Goal: Task Accomplishment & Management: Manage account settings

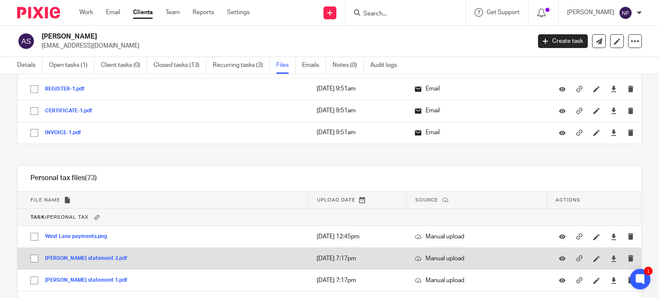
scroll to position [1587, 0]
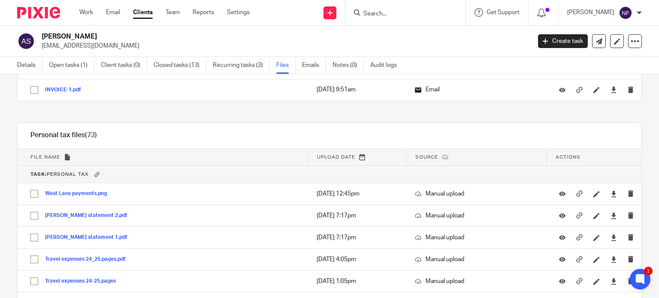
click at [427, 18] on form at bounding box center [407, 12] width 91 height 11
click at [414, 13] on input "Search" at bounding box center [400, 14] width 77 height 8
type input "e"
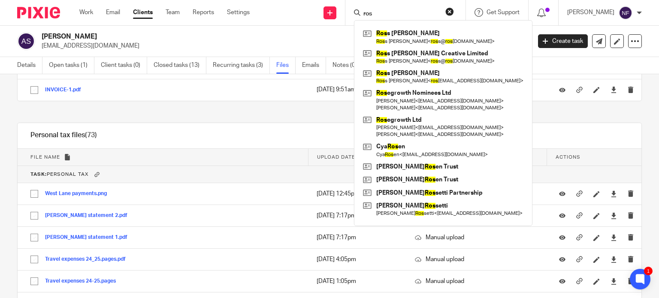
type input "rose"
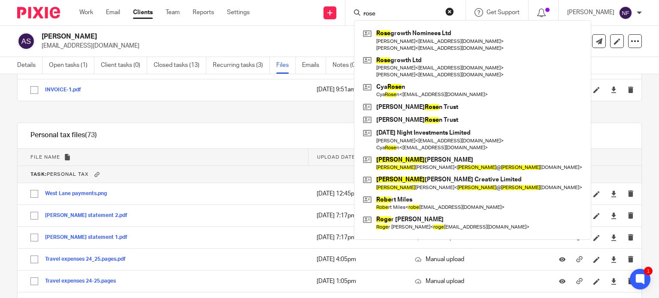
drag, startPoint x: 400, startPoint y: 10, endPoint x: 314, endPoint y: 13, distance: 85.8
click at [314, 13] on div "Send new email Create task Add client rose Rose growth Nominees Ltd Manish Hira…" at bounding box center [460, 12] width 396 height 25
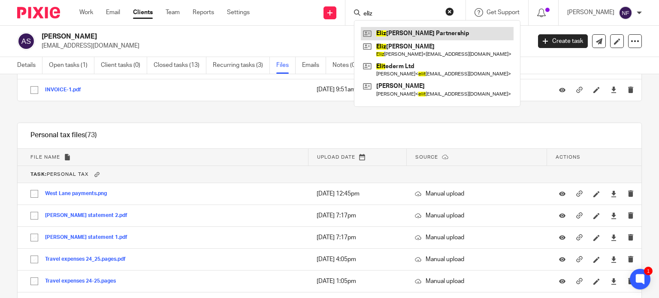
type input "eliz"
click at [452, 33] on link at bounding box center [437, 33] width 153 height 13
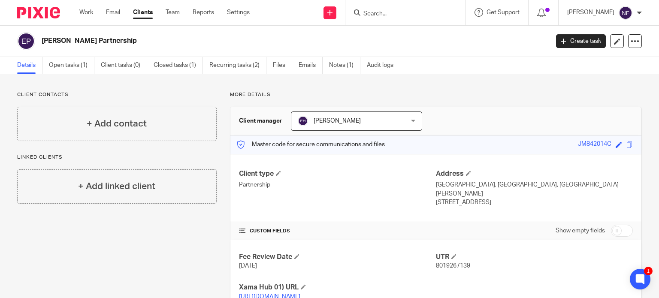
click at [406, 15] on input "Search" at bounding box center [400, 14] width 77 height 8
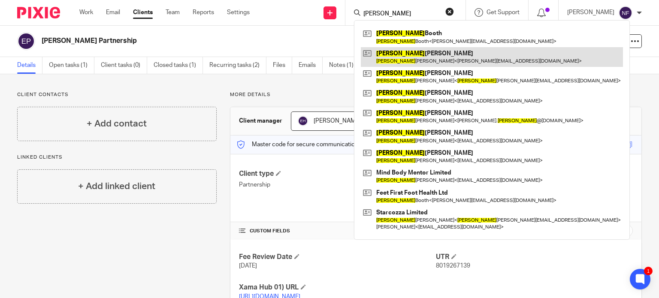
type input "james"
click at [432, 54] on link at bounding box center [492, 57] width 262 height 20
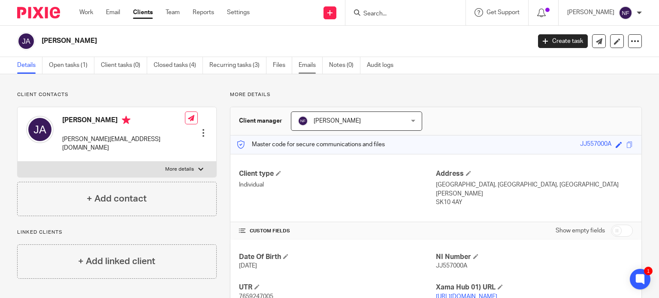
click at [315, 66] on link "Emails" at bounding box center [310, 65] width 24 height 17
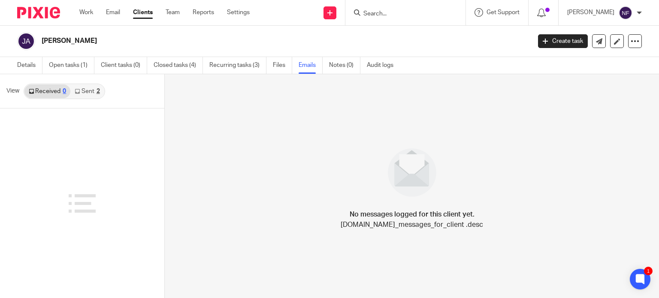
click at [94, 93] on link "Sent 2" at bounding box center [86, 91] width 33 height 14
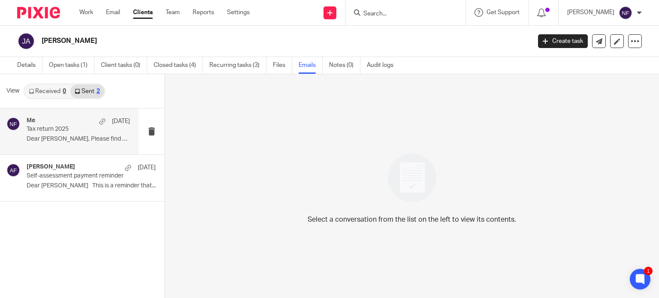
click at [93, 139] on p "Dear James, Please find attached the tax..." at bounding box center [78, 139] width 103 height 7
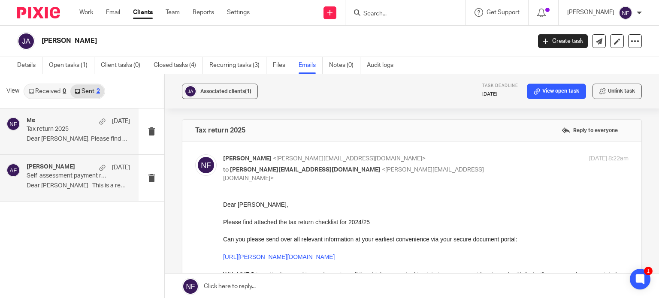
click at [77, 185] on p "Dear James This is a reminder that..." at bounding box center [78, 185] width 103 height 7
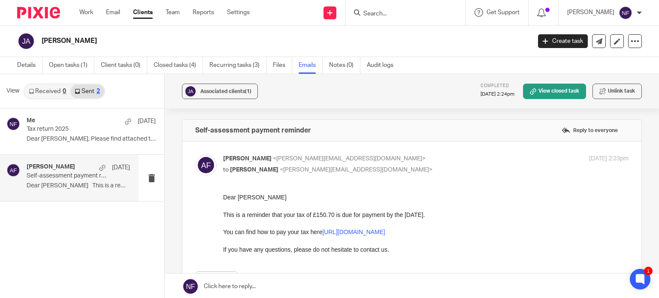
click at [404, 14] on input "Search" at bounding box center [400, 14] width 77 height 8
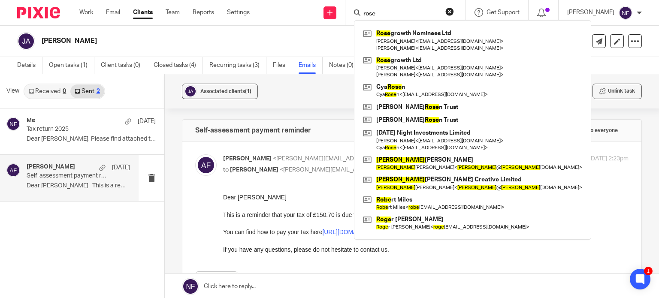
type input "rose"
click at [396, 7] on form "rose" at bounding box center [407, 12] width 91 height 11
drag, startPoint x: 399, startPoint y: 12, endPoint x: 319, endPoint y: 8, distance: 79.8
click at [319, 8] on div "Send new email Create task Add client rose Rose growth Nominees Ltd Manish Hira…" at bounding box center [460, 12] width 396 height 25
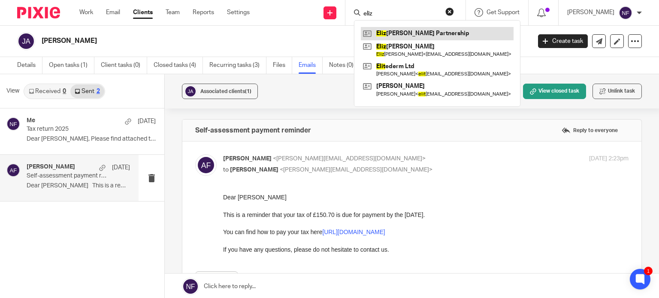
type input "eliz"
click at [468, 34] on link at bounding box center [437, 33] width 153 height 13
click at [416, 34] on link at bounding box center [437, 33] width 153 height 13
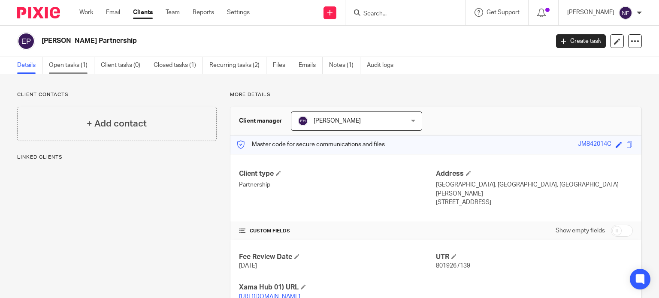
click at [64, 68] on link "Open tasks (1)" at bounding box center [71, 65] width 45 height 17
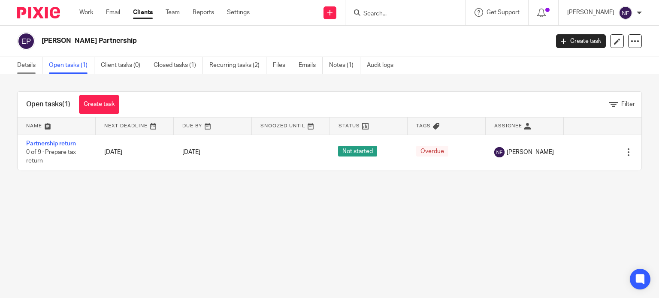
click at [31, 64] on link "Details" at bounding box center [29, 65] width 25 height 17
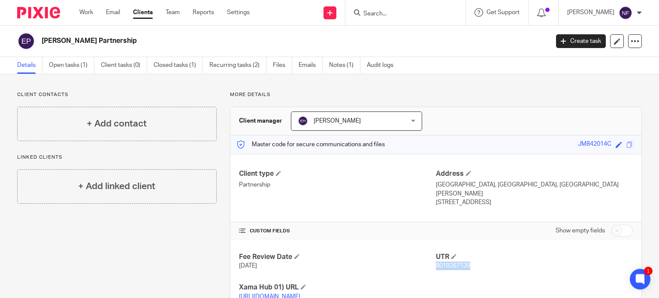
drag, startPoint x: 470, startPoint y: 259, endPoint x: 431, endPoint y: 259, distance: 38.6
click at [436, 262] on p "8019267139" at bounding box center [534, 266] width 197 height 9
copy span "8019267139"
click at [630, 42] on icon at bounding box center [634, 41] width 9 height 9
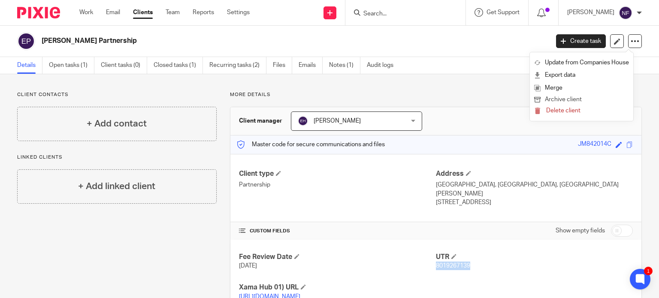
click at [568, 100] on button "Archive client" at bounding box center [581, 99] width 95 height 11
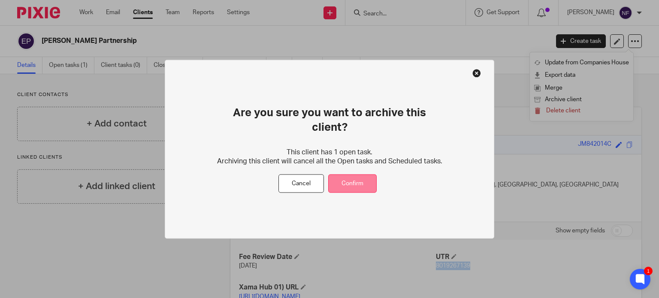
click at [348, 175] on button "Confirm" at bounding box center [352, 184] width 48 height 18
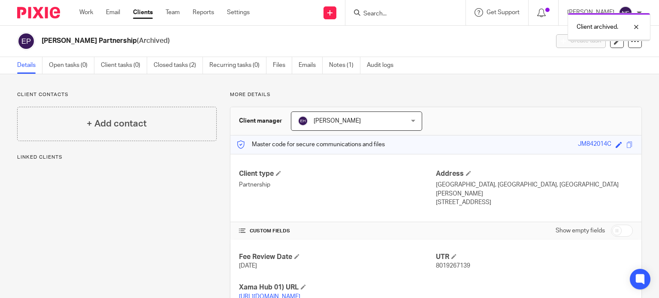
click at [398, 16] on div "Client archived." at bounding box center [489, 25] width 321 height 33
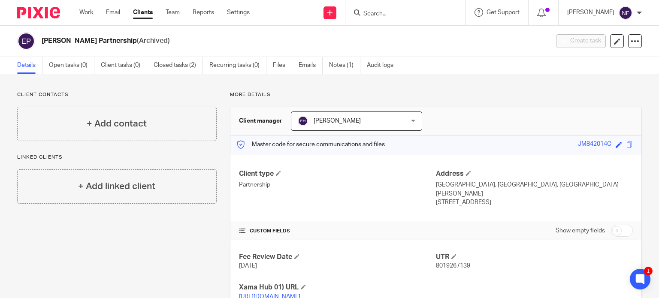
click at [434, 15] on input "Search" at bounding box center [400, 14] width 77 height 8
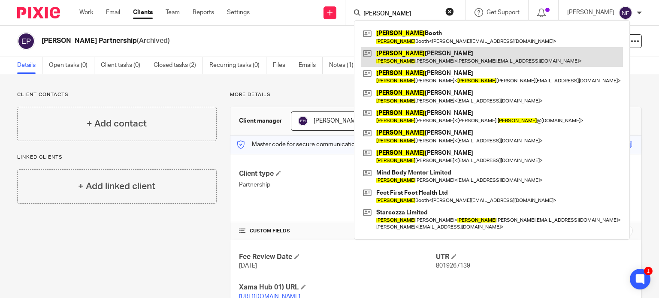
type input "[PERSON_NAME]"
click at [412, 56] on link at bounding box center [492, 57] width 262 height 20
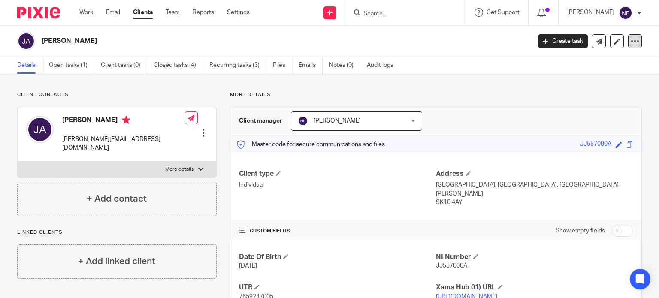
click at [631, 39] on icon at bounding box center [634, 41] width 9 height 9
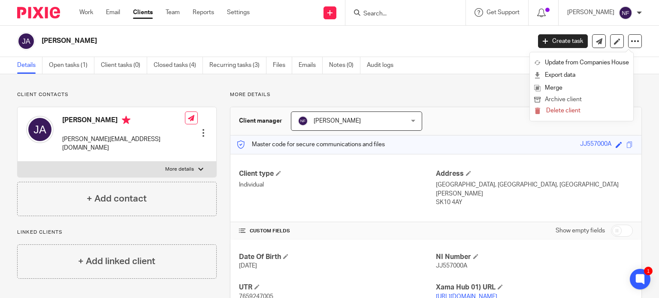
click at [578, 96] on button "Archive client" at bounding box center [581, 99] width 95 height 11
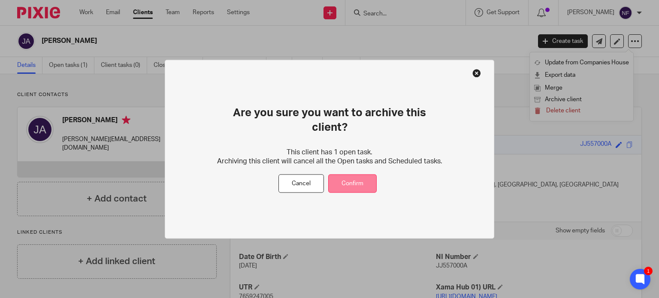
click at [360, 175] on button "Confirm" at bounding box center [352, 184] width 48 height 18
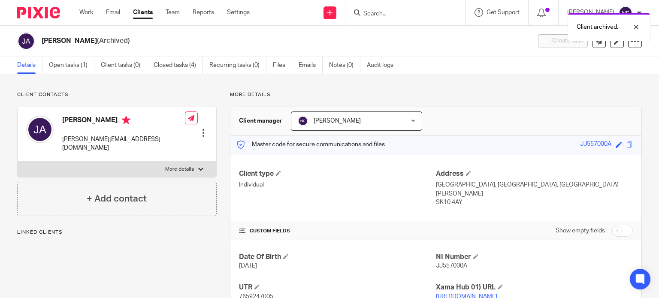
click at [393, 13] on div "Client archived." at bounding box center [489, 25] width 321 height 33
click at [393, 14] on div "Client archived." at bounding box center [489, 25] width 321 height 33
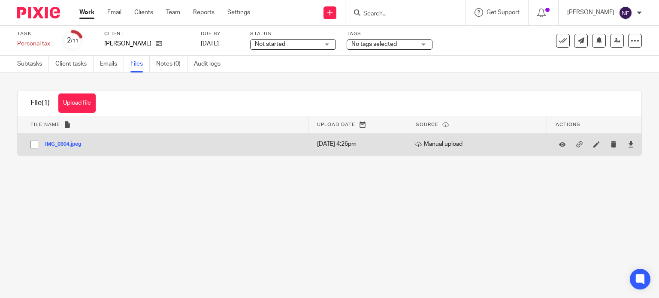
click at [63, 146] on button "IMG_0804.jpeg" at bounding box center [66, 145] width 42 height 6
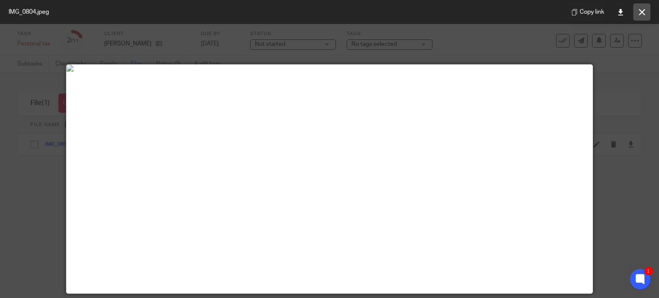
click at [640, 14] on icon at bounding box center [642, 12] width 6 height 6
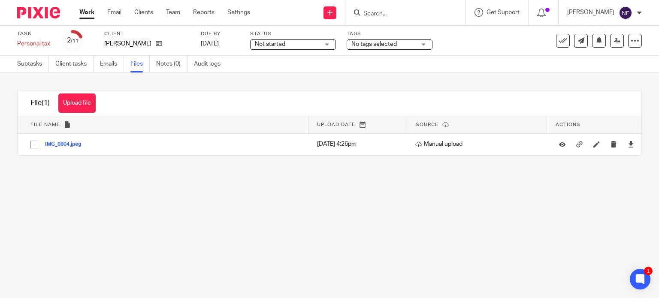
click at [402, 14] on input "Search" at bounding box center [400, 14] width 77 height 8
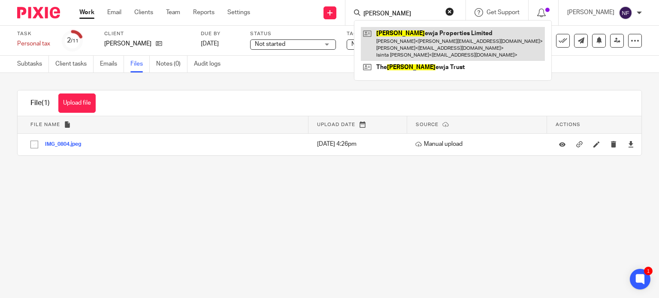
type input "merl"
click at [405, 45] on link at bounding box center [453, 44] width 184 height 34
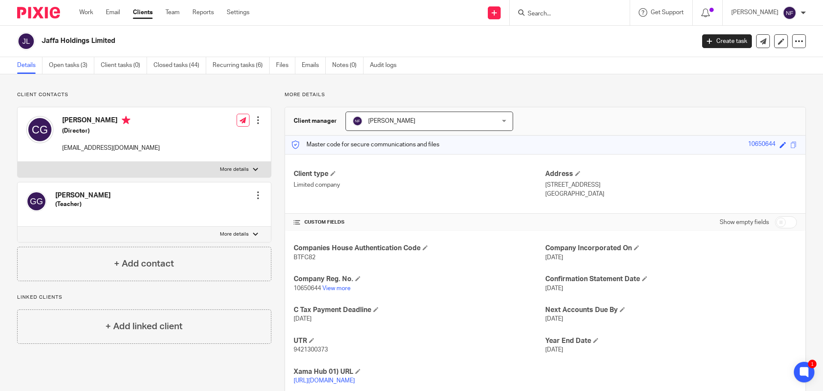
click at [202, 94] on p "Client contacts" at bounding box center [144, 94] width 254 height 7
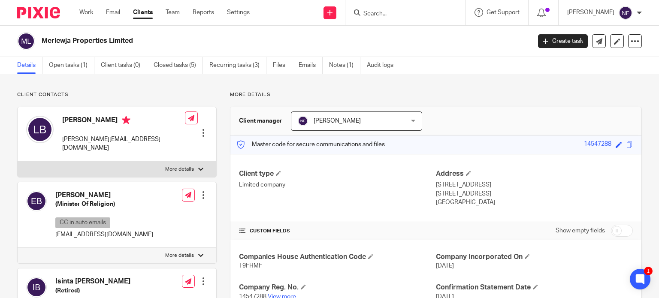
click at [410, 14] on input "Search" at bounding box center [400, 14] width 77 height 8
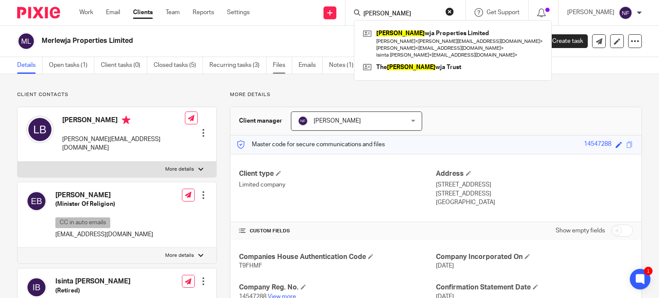
type input "[PERSON_NAME]"
click at [279, 65] on link "Files" at bounding box center [282, 65] width 19 height 17
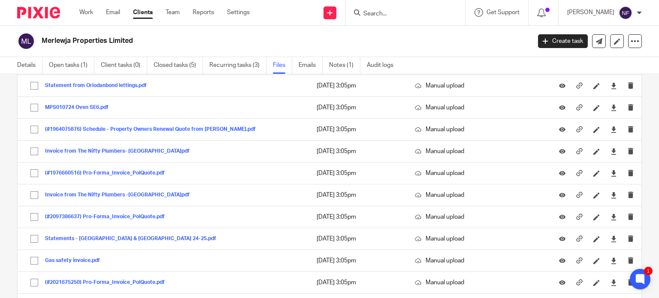
scroll to position [472, 0]
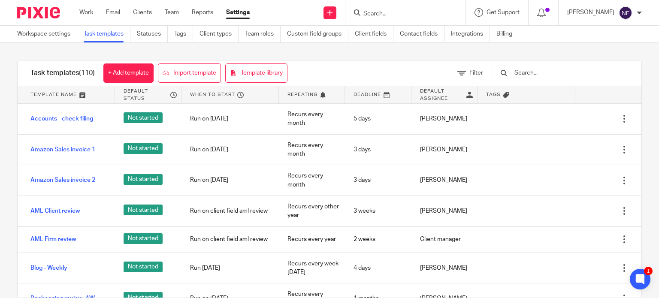
click at [382, 12] on input "Search" at bounding box center [400, 14] width 77 height 8
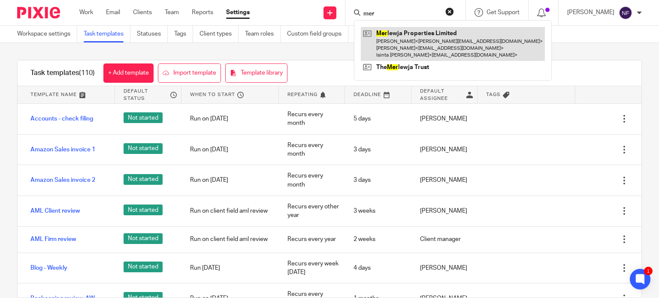
type input "mer"
click at [402, 49] on link at bounding box center [453, 44] width 184 height 34
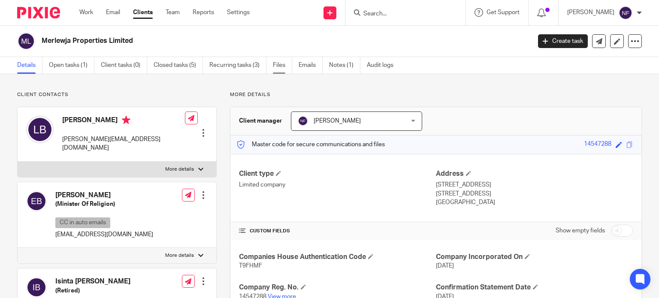
click at [280, 70] on link "Files" at bounding box center [282, 65] width 19 height 17
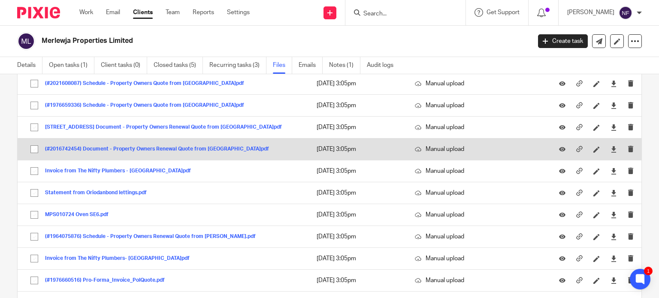
scroll to position [343, 0]
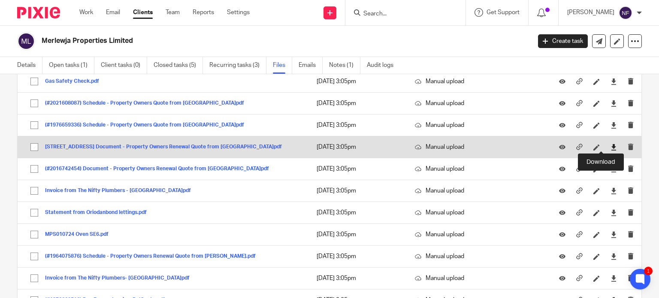
click at [610, 146] on icon at bounding box center [613, 147] width 6 height 6
